Goal: Task Accomplishment & Management: Use online tool/utility

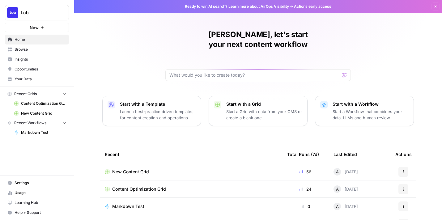
scroll to position [12, 0]
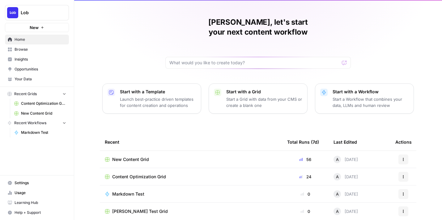
click at [149, 157] on div "New Content Grid" at bounding box center [191, 160] width 173 height 6
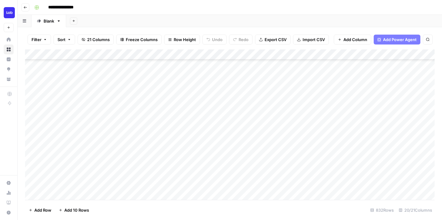
scroll to position [282, 0]
click at [171, 98] on div "Add Column" at bounding box center [230, 124] width 410 height 151
click at [174, 127] on div "Add Column" at bounding box center [230, 124] width 410 height 151
click at [174, 138] on div "Add Column" at bounding box center [230, 124] width 410 height 151
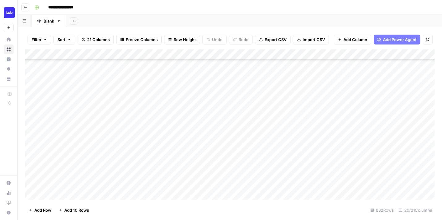
click at [171, 150] on div "Add Column" at bounding box center [230, 124] width 410 height 151
click at [171, 159] on div "Add Column" at bounding box center [230, 124] width 410 height 151
click at [175, 127] on div "Add Column" at bounding box center [230, 124] width 410 height 151
